Goal: Task Accomplishment & Management: Manage account settings

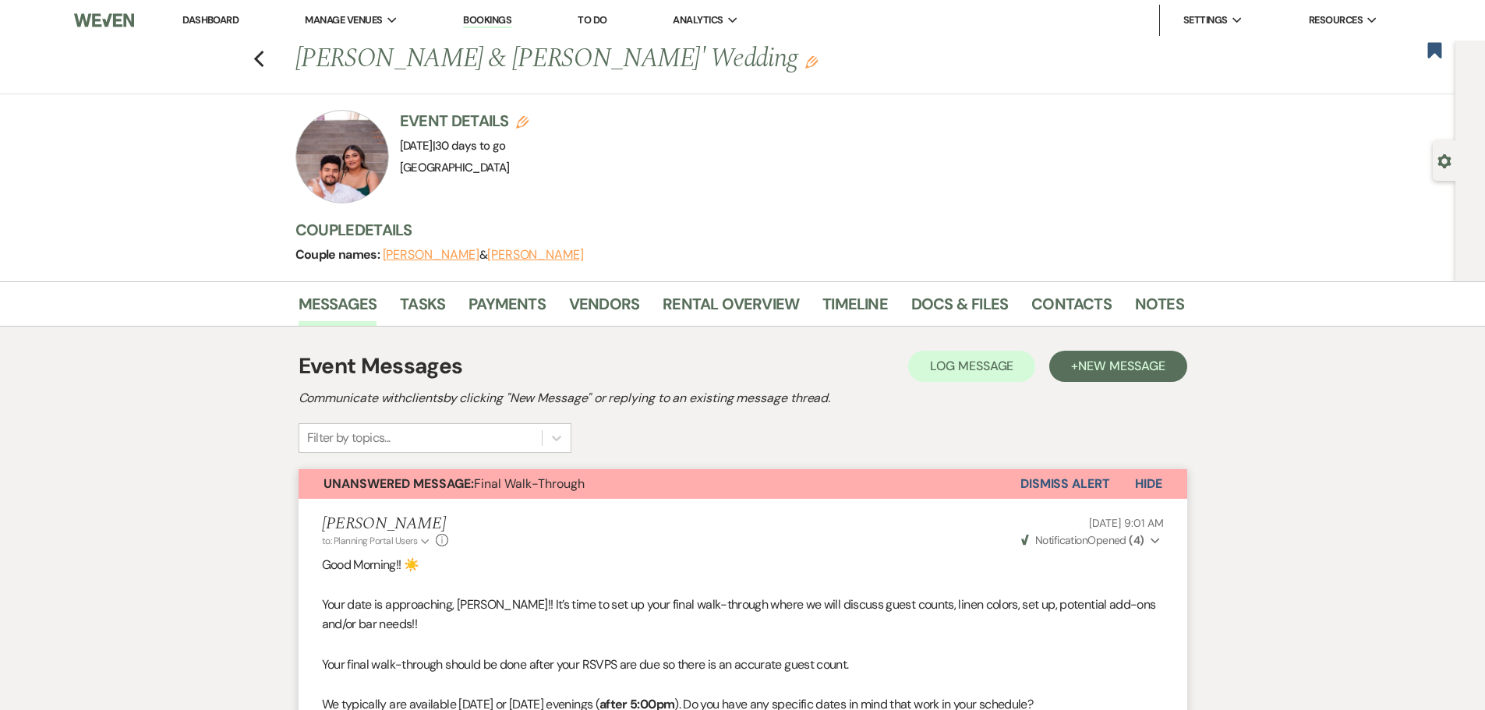
click at [220, 22] on link "Dashboard" at bounding box center [210, 19] width 56 height 13
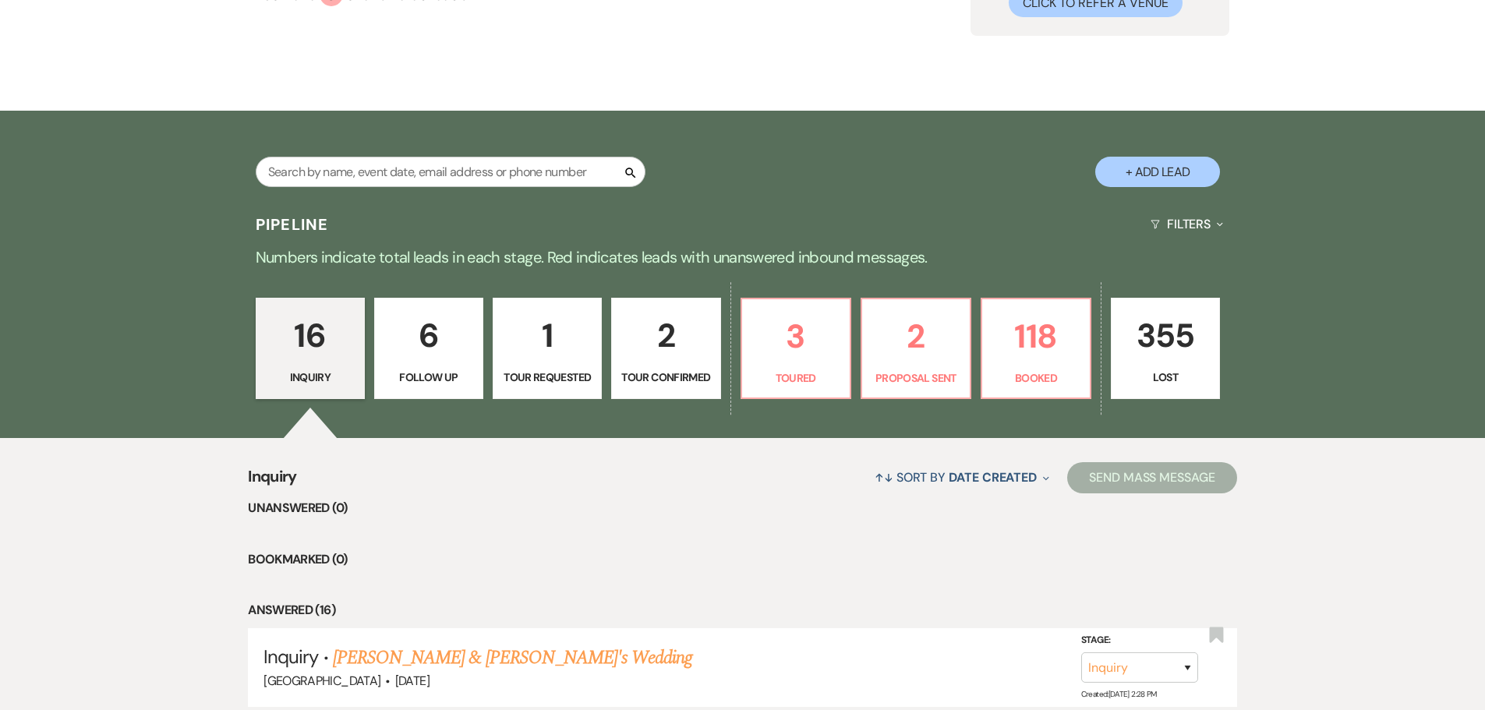
scroll to position [312, 0]
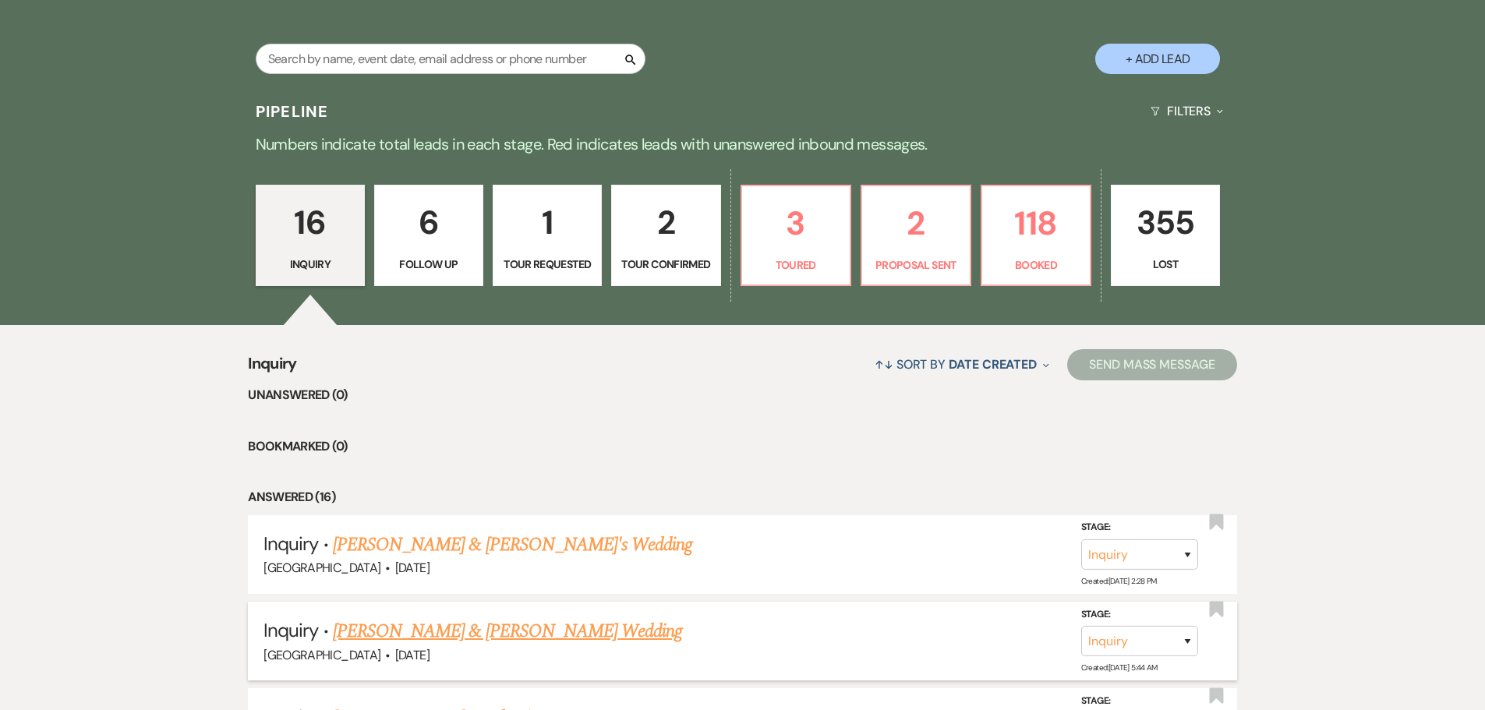
click at [401, 635] on link "[PERSON_NAME] & [PERSON_NAME] Wedding" at bounding box center [507, 631] width 349 height 28
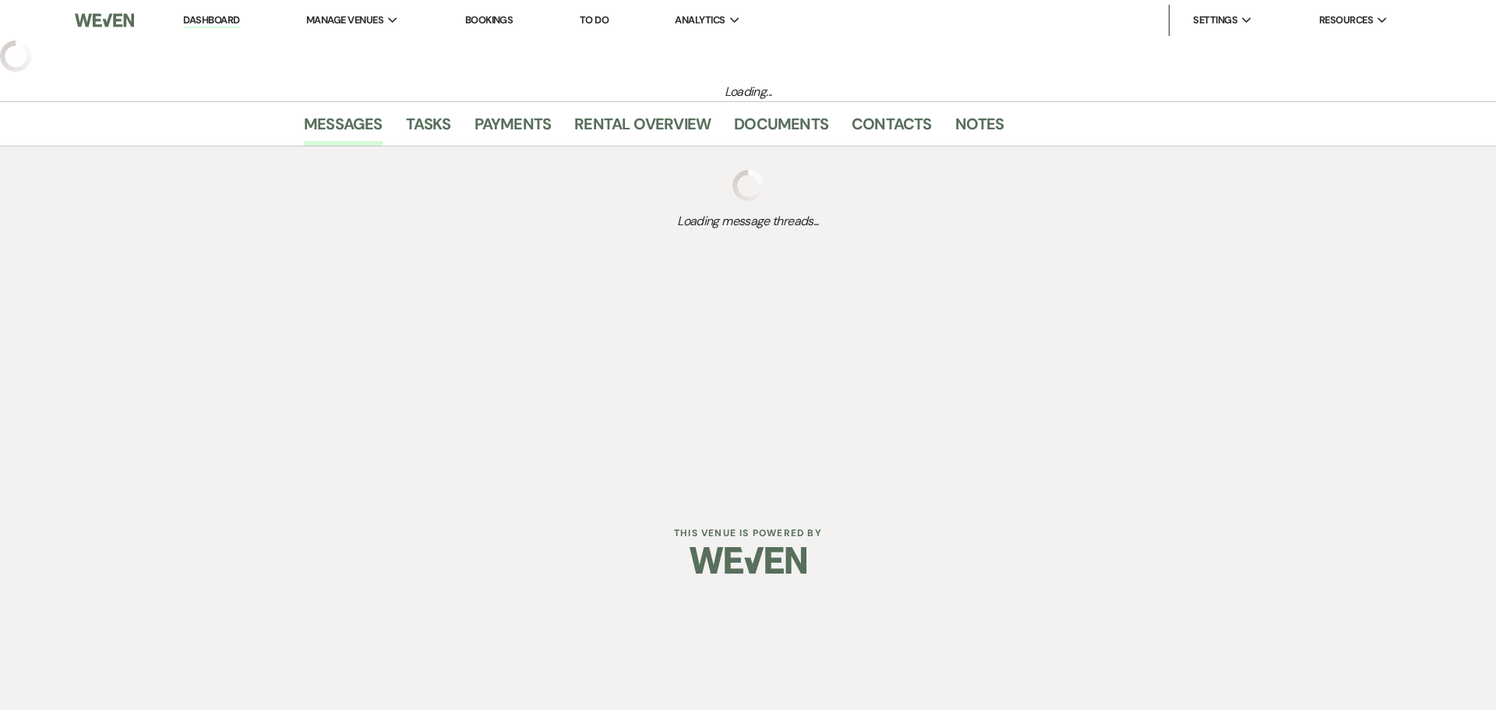
select select "5"
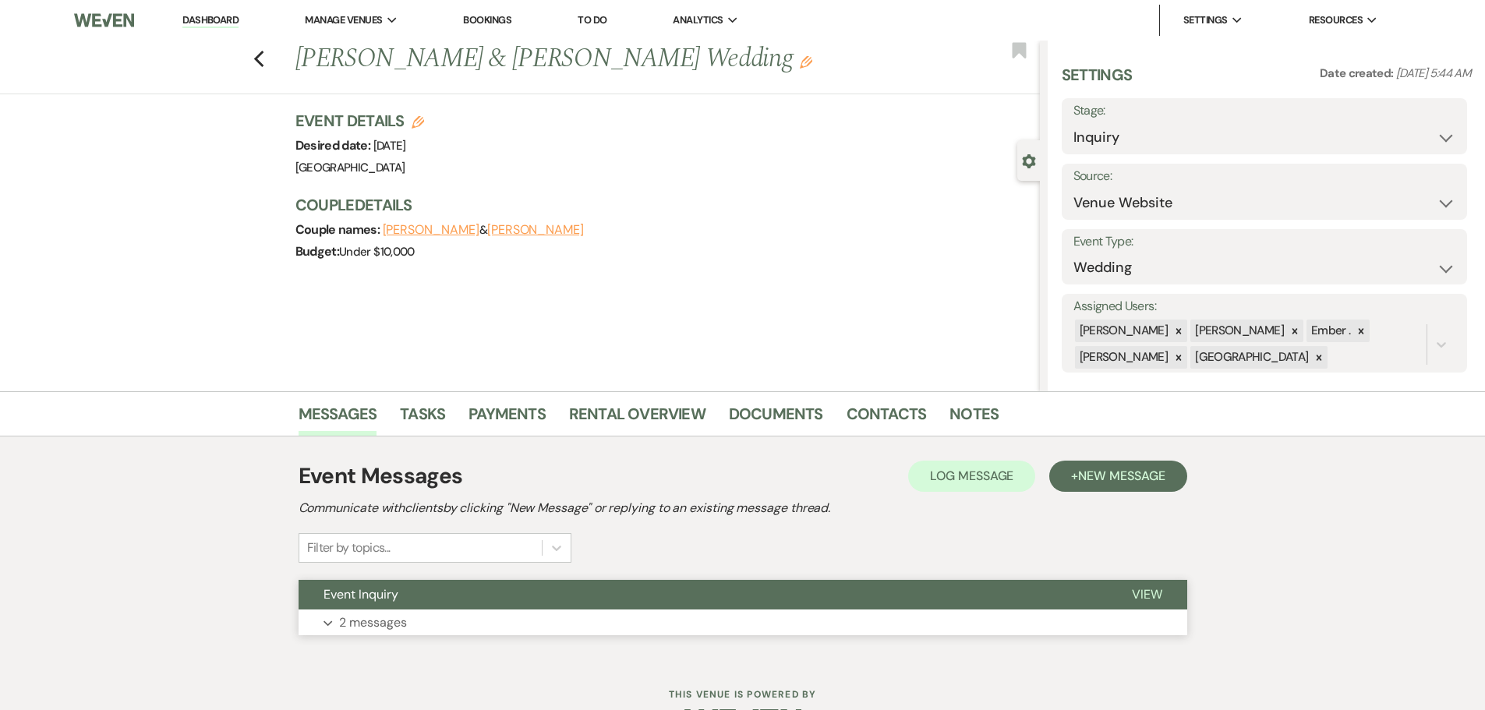
click at [362, 626] on p "2 messages" at bounding box center [373, 623] width 68 height 20
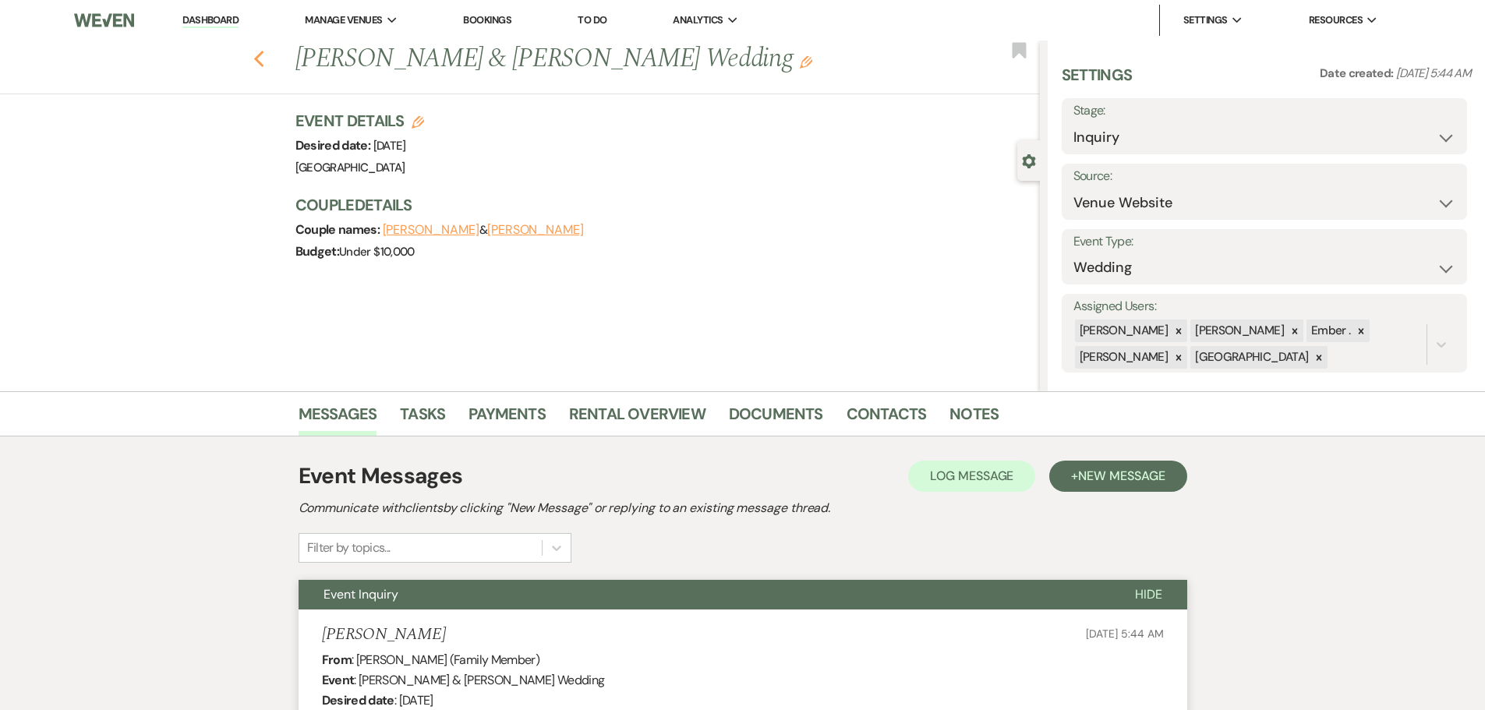
click at [263, 65] on icon "Previous" at bounding box center [259, 59] width 12 height 19
